Goal: Navigation & Orientation: Find specific page/section

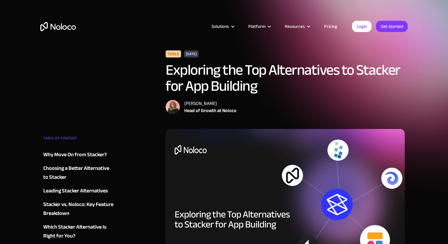
click at [68, 28] on img "home" at bounding box center [58, 26] width 36 height 9
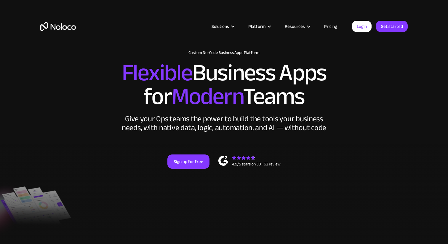
click at [332, 26] on link "Pricing" at bounding box center [331, 27] width 28 height 8
